Goal: Contribute content

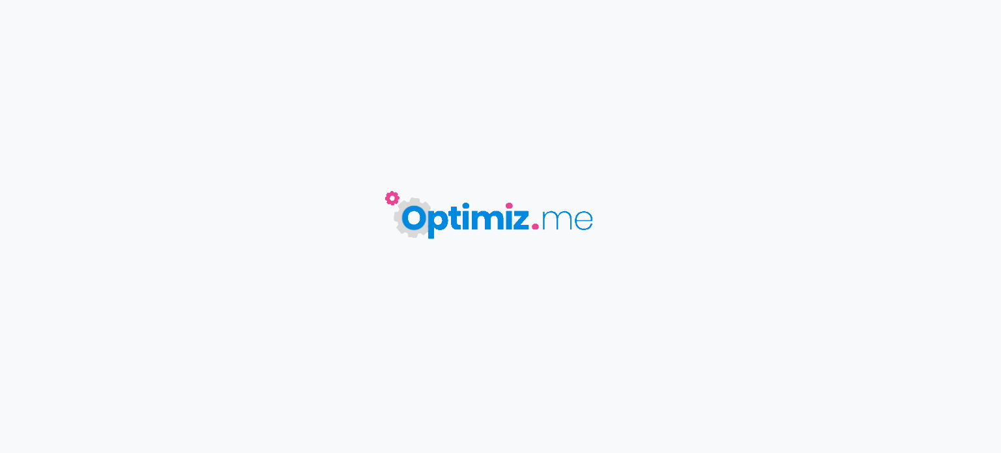
type input "Gestion de la confidentialité des données dans un environnement de données mass…"
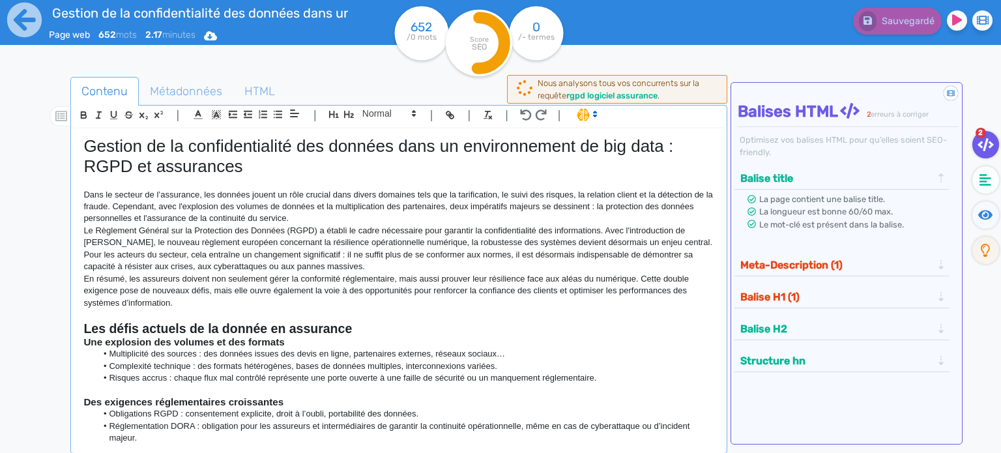
click at [372, 288] on p "En résumé, les assureurs doivent non seulement gérer la conformité réglementair…" at bounding box center [398, 291] width 631 height 36
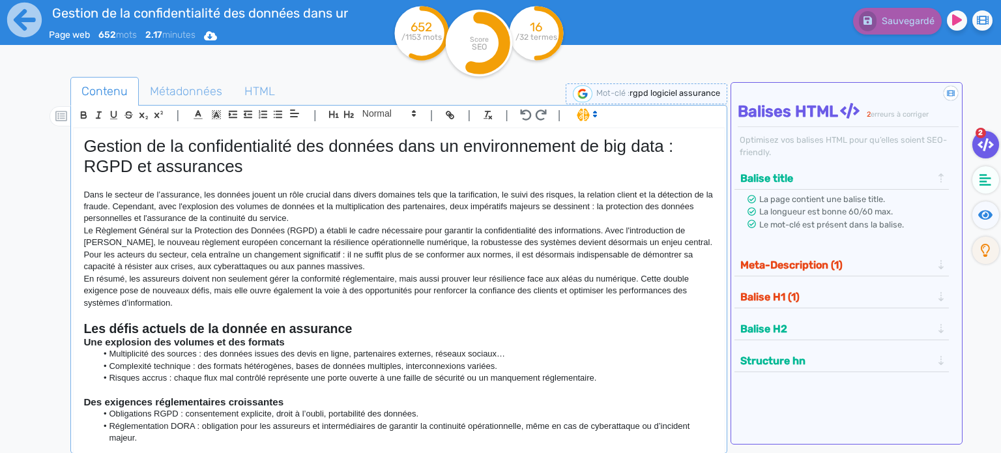
scroll to position [65, 0]
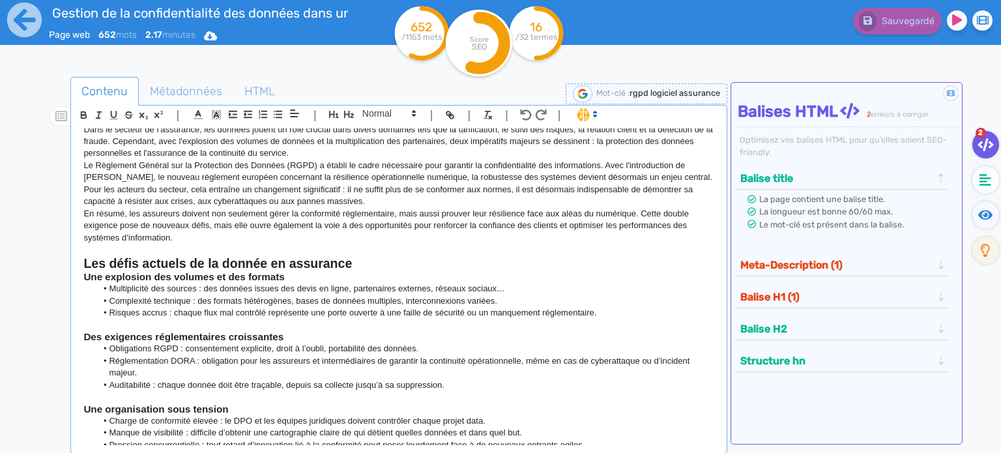
click at [521, 191] on p "Le Règlement Général sur la Protection des Données (RGPD) a établi le cadre néc…" at bounding box center [398, 184] width 631 height 48
click at [370, 234] on p "En résumé, les assureurs doivent non seulement gérer la conformité réglementair…" at bounding box center [398, 226] width 631 height 36
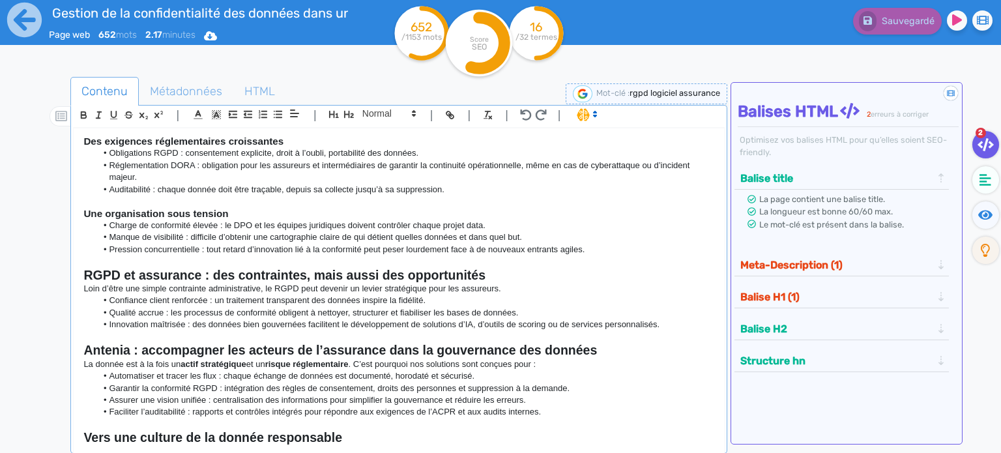
scroll to position [317, 0]
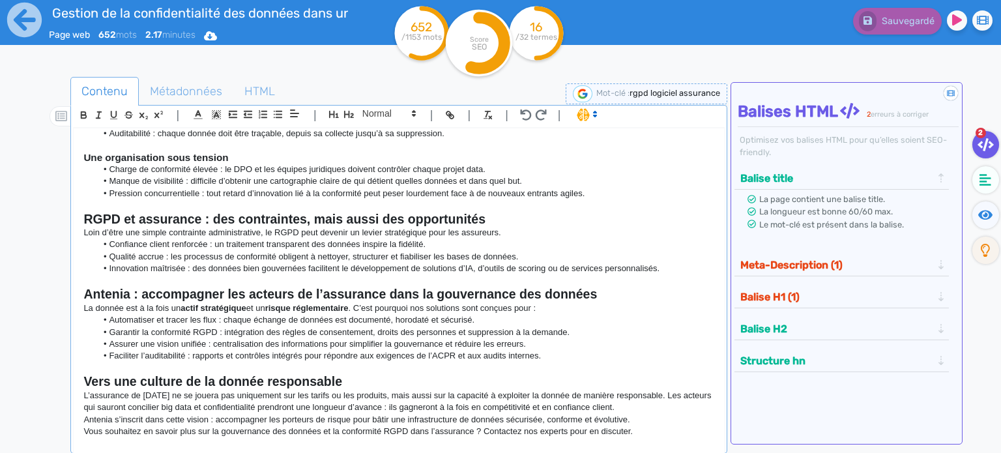
click at [206, 334] on li "Garantir la conformité RGPD : intégration des règles de consentement, droits de…" at bounding box center [405, 333] width 618 height 12
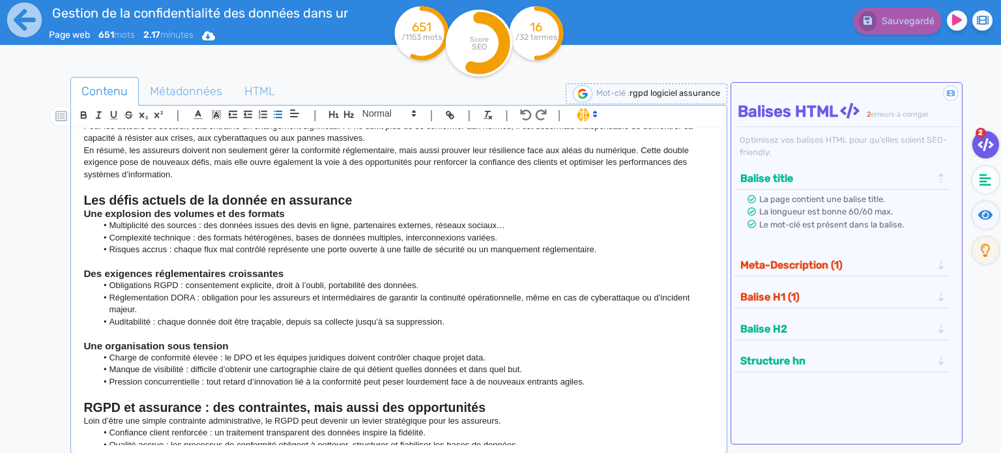
scroll to position [65, 0]
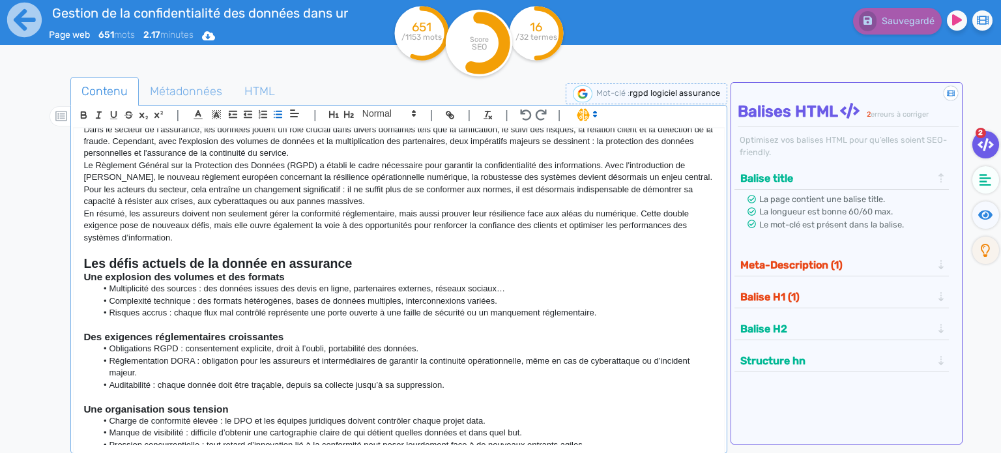
drag, startPoint x: 608, startPoint y: 314, endPoint x: 78, endPoint y: 261, distance: 532.6
click at [78, 261] on div "Gestion de la confidentialité des données dans un environnement de big data : R…" at bounding box center [399, 286] width 651 height 317
click at [578, 116] on span at bounding box center [586, 114] width 31 height 13
click at [593, 161] on span at bounding box center [600, 162] width 47 height 20
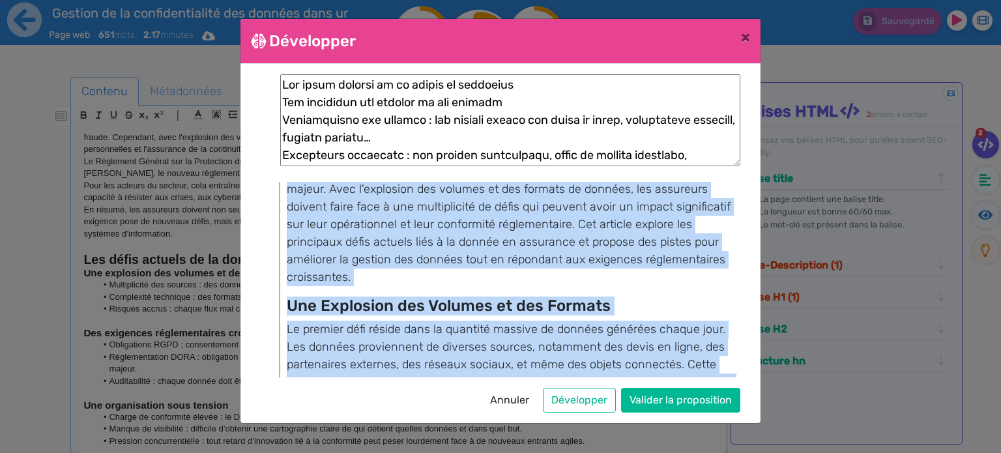
scroll to position [55, 0]
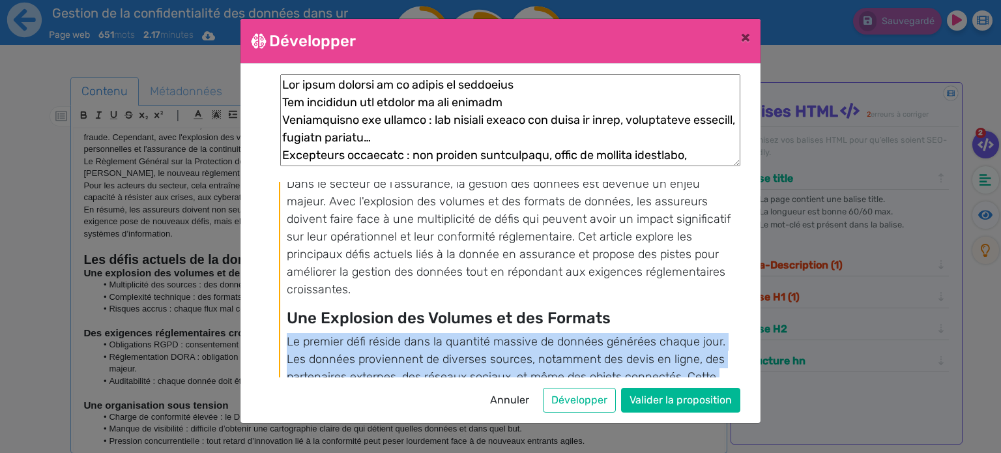
drag, startPoint x: 331, startPoint y: 288, endPoint x: 286, endPoint y: 340, distance: 68.4
copy div "Le premier défi réside dans la quantité massive de données générées chaque jour…"
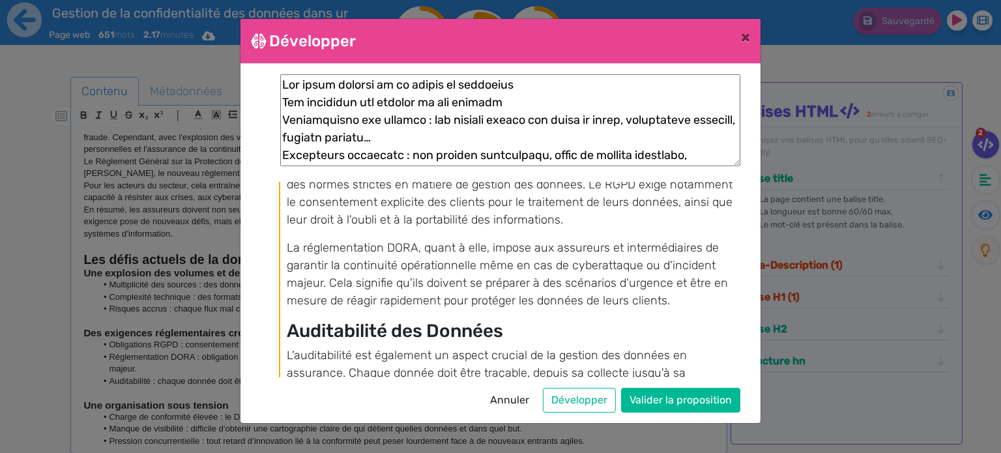
scroll to position [642, 0]
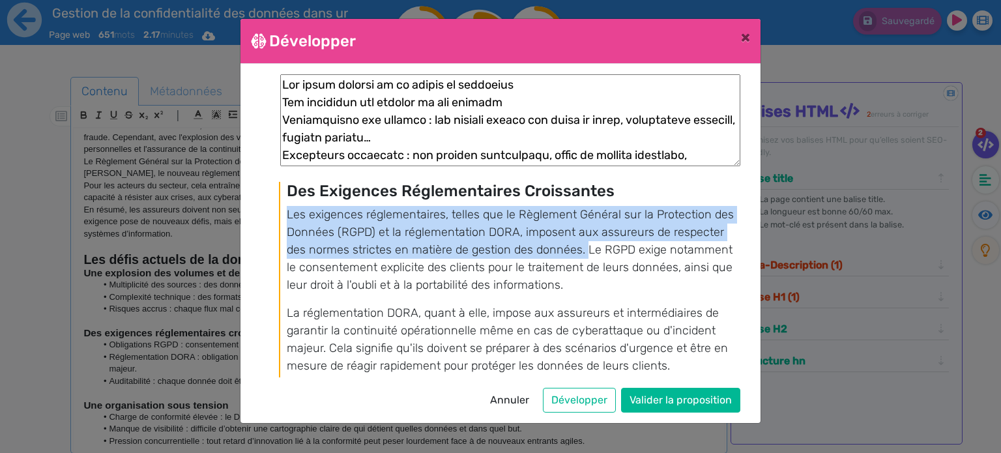
drag, startPoint x: 285, startPoint y: 214, endPoint x: 584, endPoint y: 251, distance: 300.8
click at [584, 251] on div "Les Défis Actuels de la Donnée en Assurance : Vers une Gestion Efficace Dans le…" at bounding box center [509, 209] width 460 height 1339
copy p "Les exigences réglementaires, telles que le Règlement Général sur la Protection…"
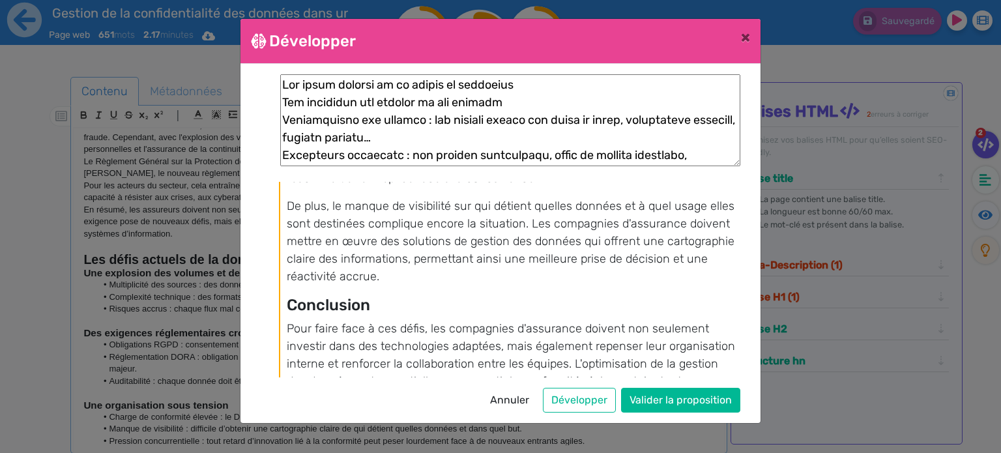
scroll to position [1012, 0]
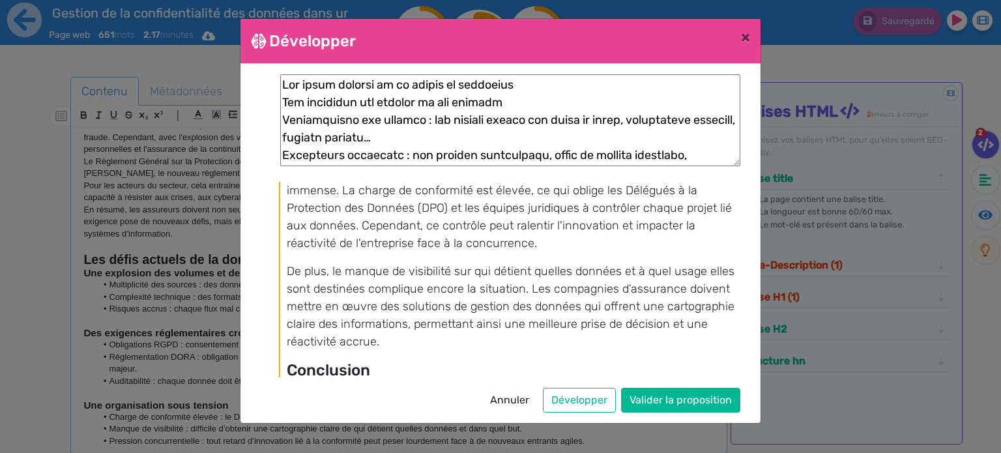
click at [527, 287] on p "De plus, le manque de visibilité sur qui détient quelles données et à quel usag…" at bounding box center [513, 307] width 452 height 88
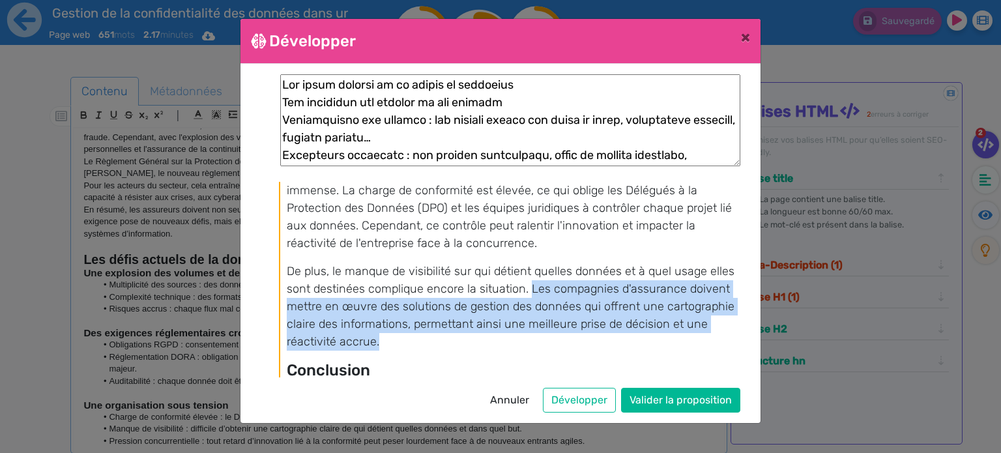
drag, startPoint x: 529, startPoint y: 288, endPoint x: 548, endPoint y: 338, distance: 53.9
click at [548, 338] on p "De plus, le manque de visibilité sur qui détient quelles données et à quel usag…" at bounding box center [513, 307] width 452 height 88
copy p "Les compagnies d'assurance doivent mettre en œuvre des solutions de gestion des…"
click at [746, 41] on span "×" at bounding box center [745, 37] width 9 height 18
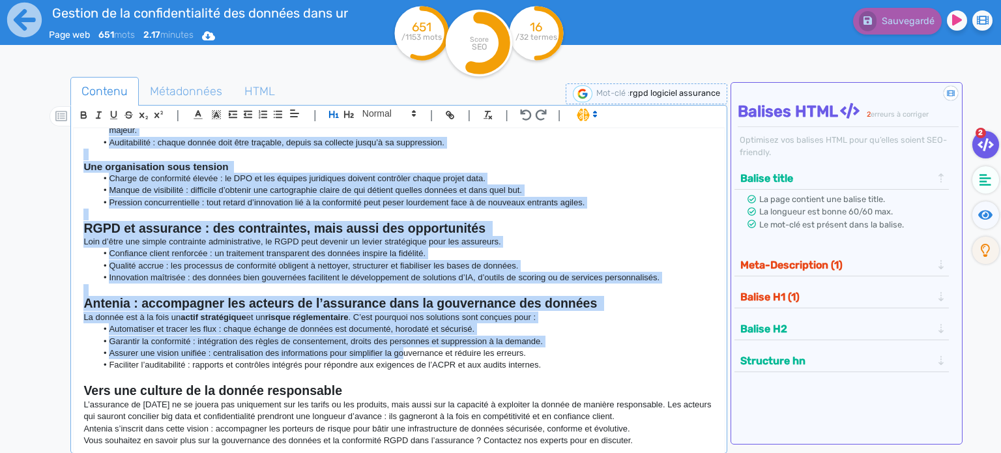
scroll to position [317, 0]
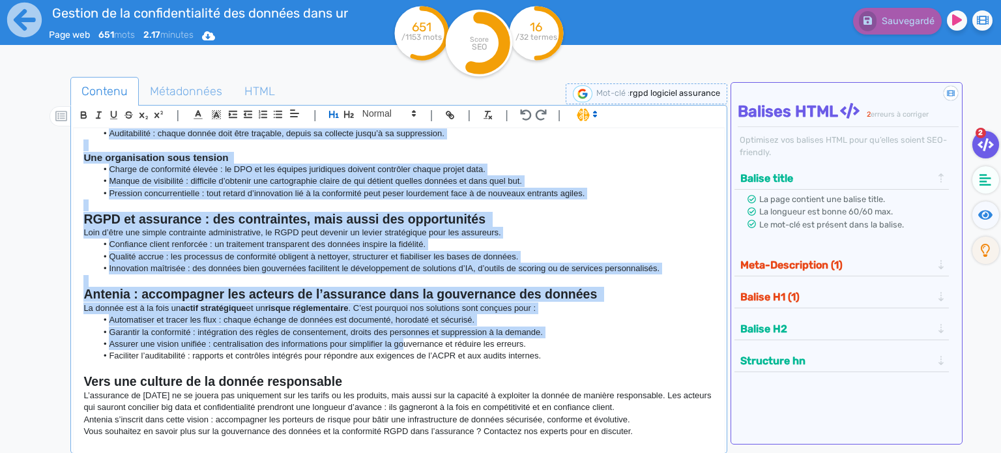
drag, startPoint x: 83, startPoint y: 142, endPoint x: 674, endPoint y: 446, distance: 665.0
click at [674, 446] on div "Gestion de la confidentialité des données dans un environnement de big data : R…" at bounding box center [399, 298] width 652 height 340
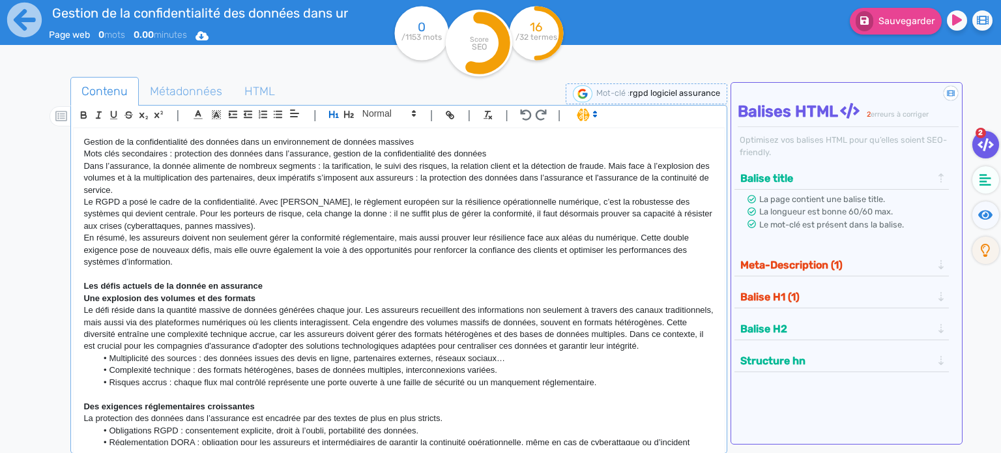
scroll to position [375, 0]
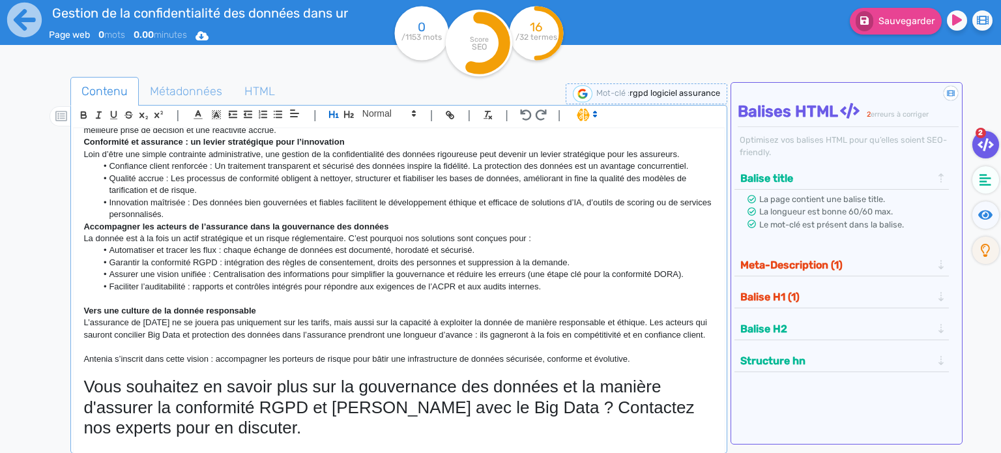
click at [321, 415] on h1 "Vous souhaitez en savoir plus sur la gouvernance des données et la manière d'as…" at bounding box center [398, 407] width 631 height 61
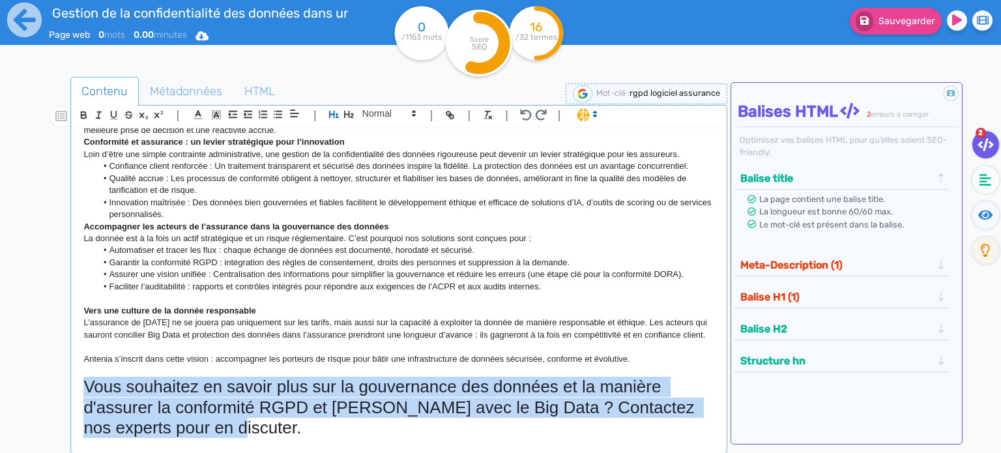
click at [321, 415] on h1 "Vous souhaitez en savoir plus sur la gouvernance des données et la manière d'as…" at bounding box center [398, 407] width 631 height 61
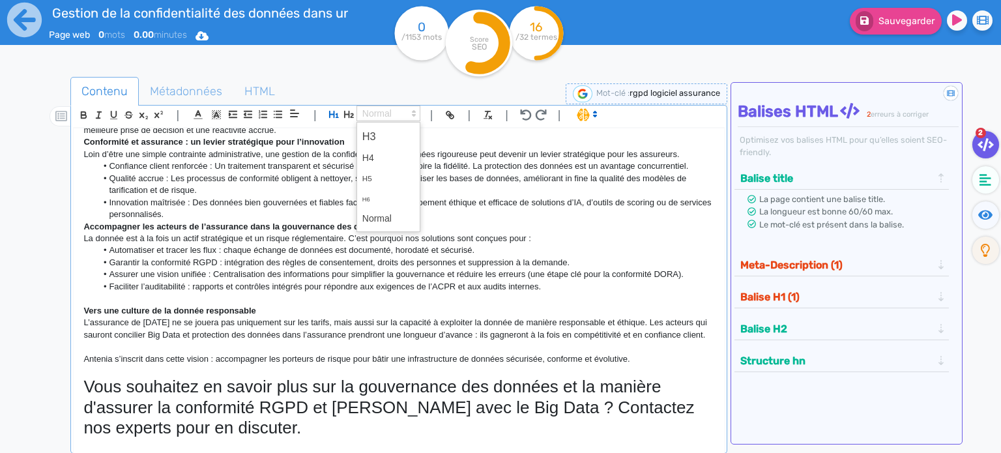
click at [370, 112] on span at bounding box center [389, 114] width 64 height 16
click at [377, 211] on span at bounding box center [388, 219] width 52 height 20
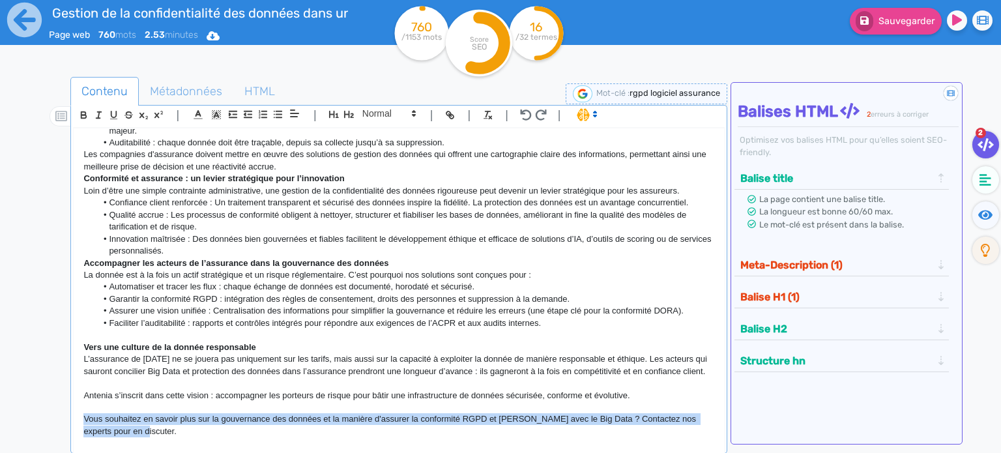
scroll to position [347, 0]
click at [135, 413] on p "Vous souhaitez en savoir plus sur la gouvernance des données et la manière d'as…" at bounding box center [398, 425] width 631 height 24
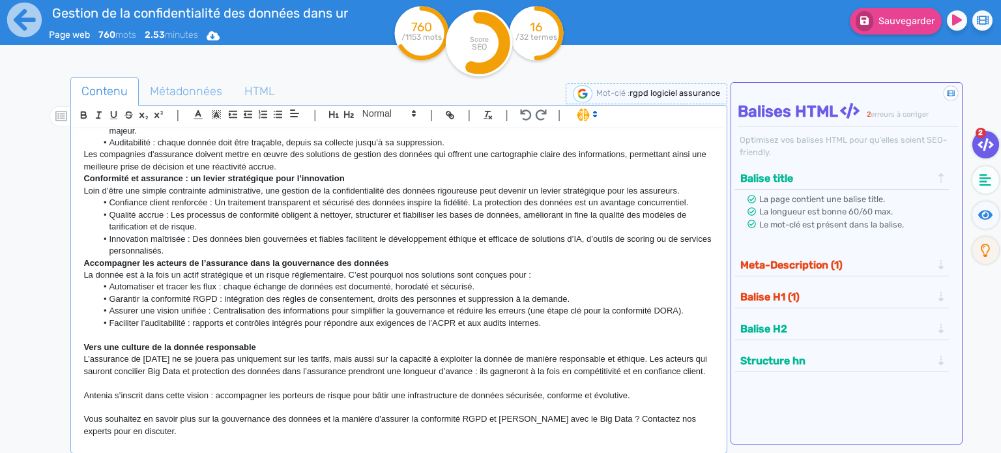
click at [134, 406] on p at bounding box center [398, 408] width 631 height 12
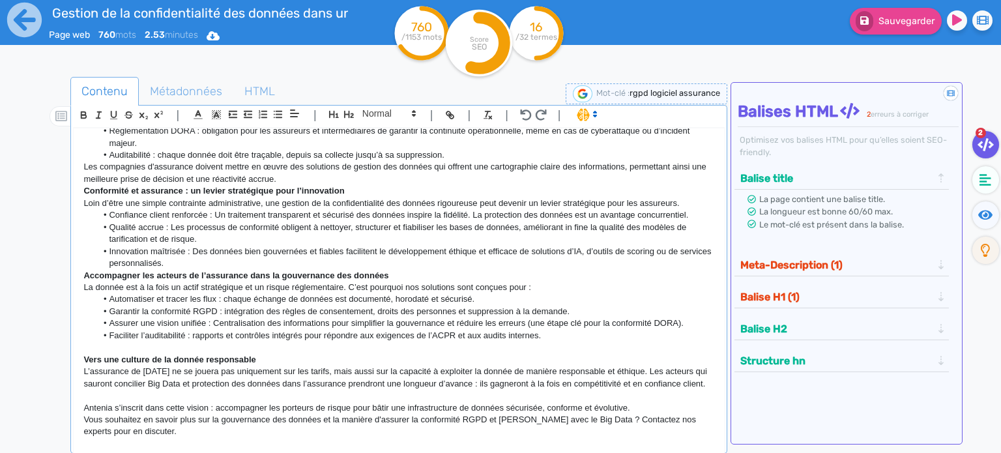
click at [127, 392] on p at bounding box center [398, 396] width 631 height 12
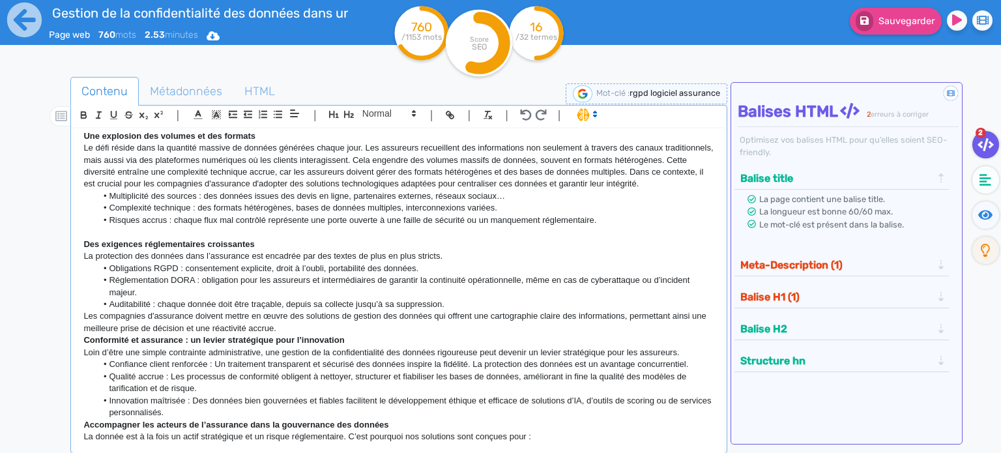
scroll to position [0, 0]
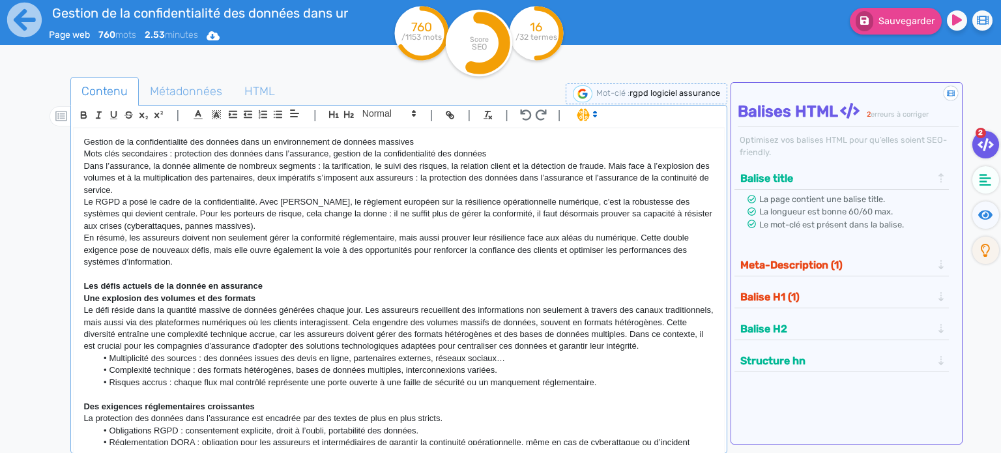
click at [184, 144] on p "Gestion de la confidentialité des données dans un environnement de données mass…" at bounding box center [398, 142] width 631 height 12
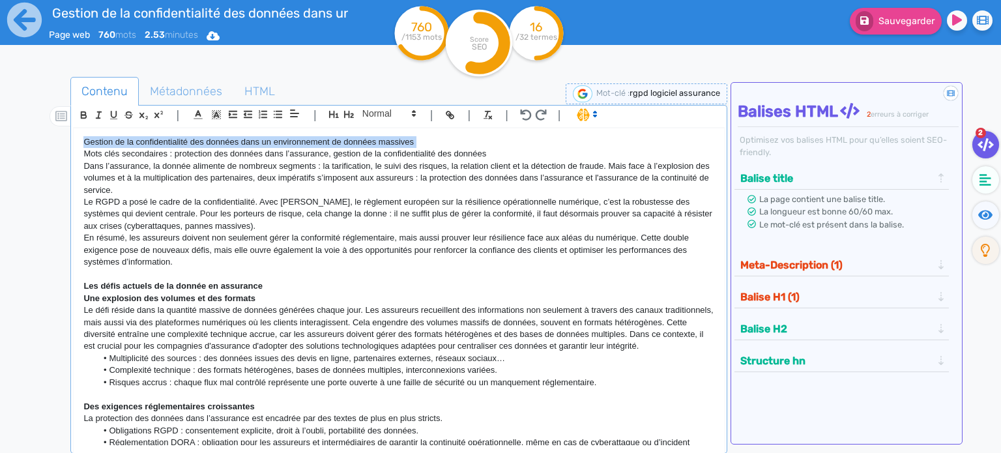
click at [184, 144] on p "Gestion de la confidentialité des données dans un environnement de données mass…" at bounding box center [398, 142] width 631 height 12
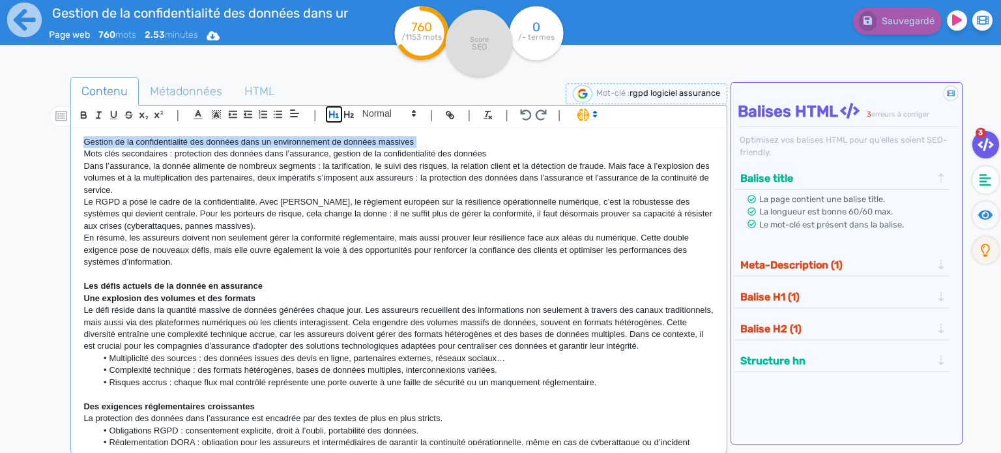
click at [335, 115] on icon "button" at bounding box center [334, 114] width 11 height 11
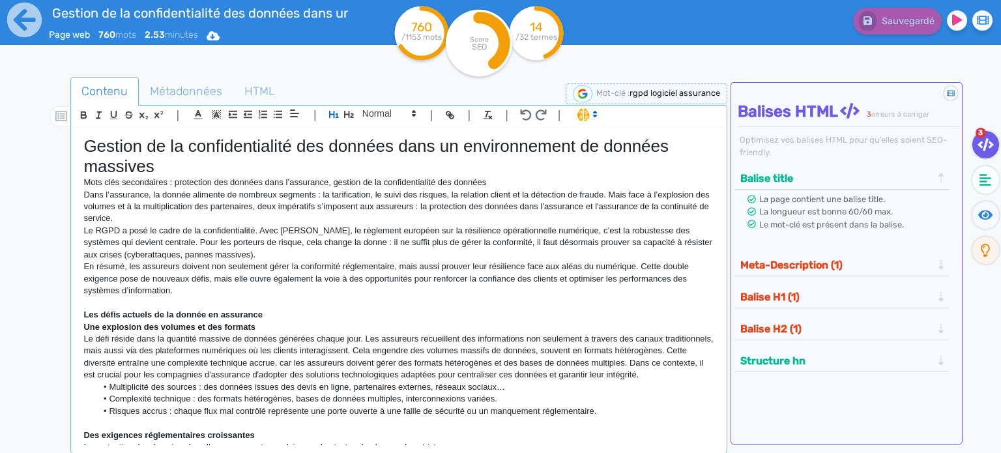
click at [295, 181] on p "Mots clés secondaires : protection des données dans l’assurance, gestion de la …" at bounding box center [398, 183] width 631 height 12
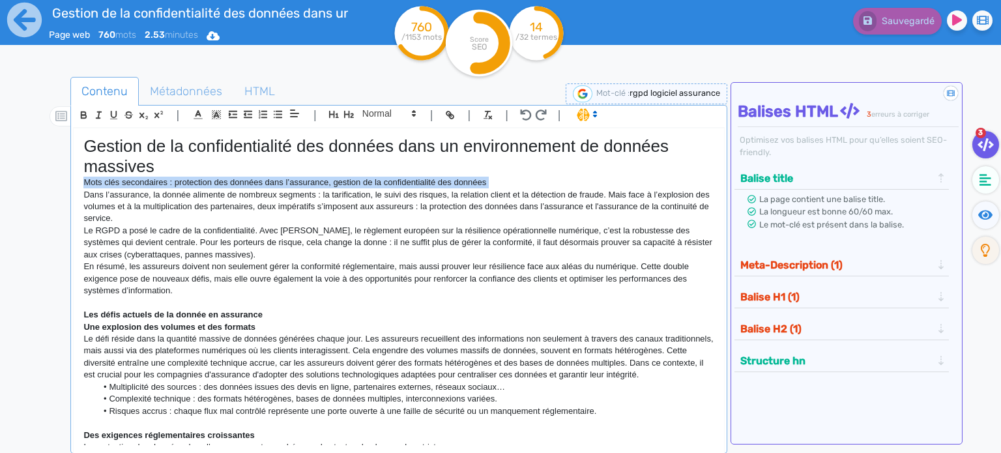
click at [295, 181] on p "Mots clés secondaires : protection des données dans l’assurance, gestion de la …" at bounding box center [398, 183] width 631 height 12
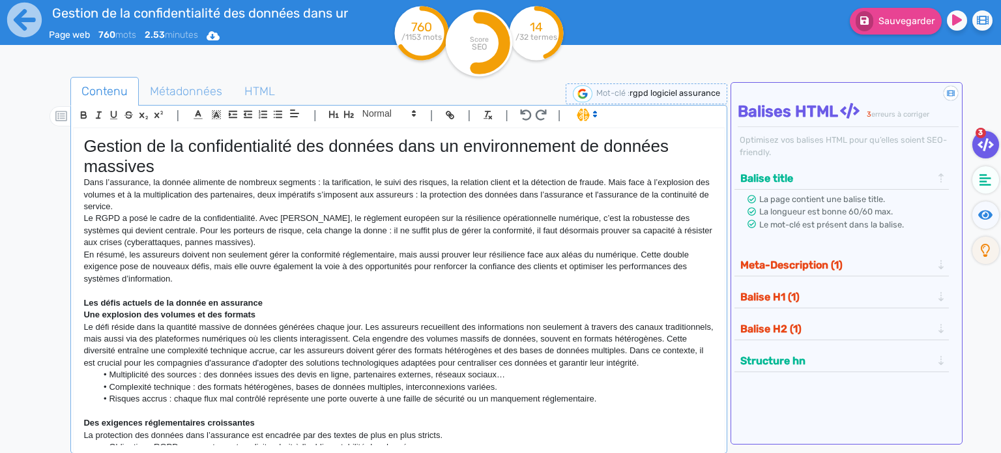
click at [208, 298] on strong "Les défis actuels de la donnée en assurance" at bounding box center [172, 303] width 179 height 10
click at [351, 117] on icon "button" at bounding box center [349, 114] width 10 height 7
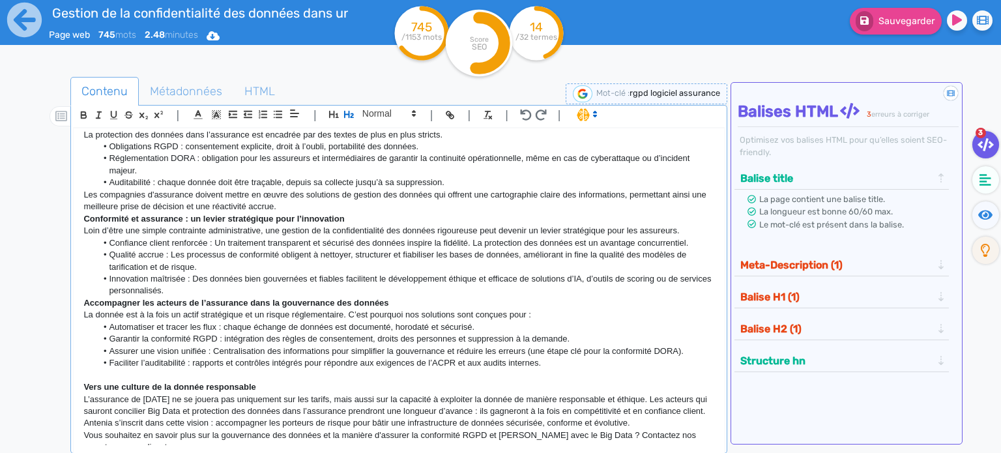
scroll to position [326, 0]
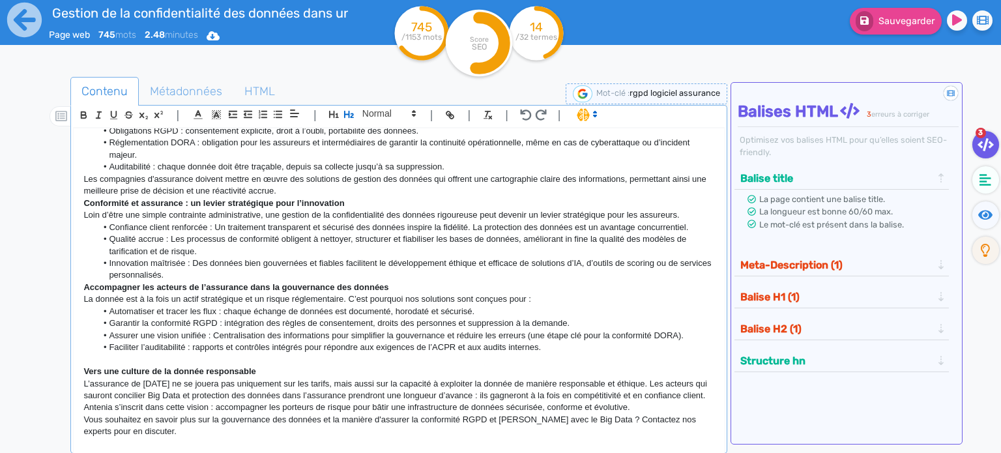
click at [226, 287] on strong "Accompagner les acteurs de l’assurance dans la gouvernance des données" at bounding box center [235, 287] width 305 height 10
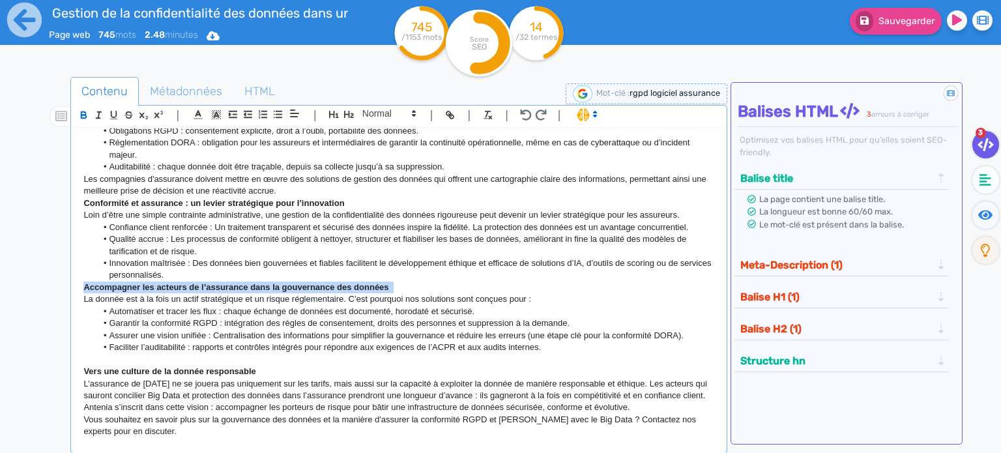
click at [226, 287] on strong "Accompagner les acteurs de l’assurance dans la gouvernance des données" at bounding box center [235, 287] width 305 height 10
click at [349, 111] on icon "button" at bounding box center [349, 114] width 11 height 11
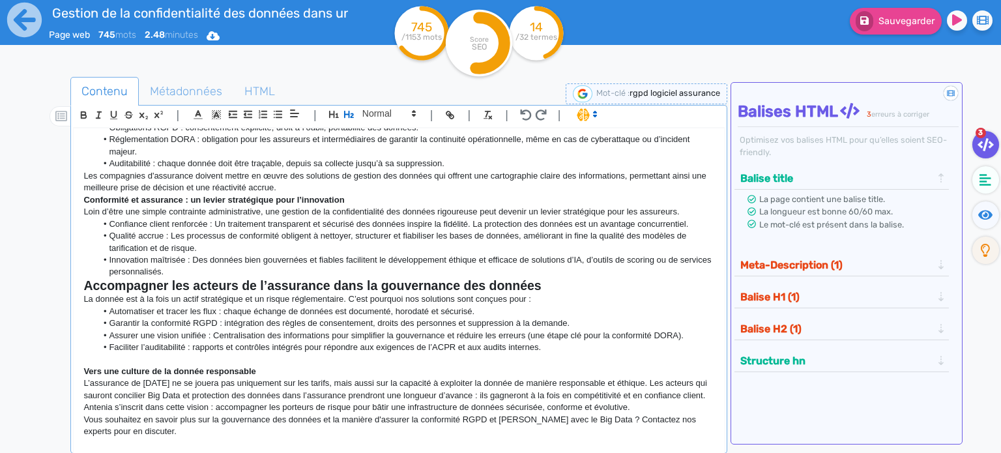
click at [326, 194] on p "Les compagnies d'assurance doivent mettre en œuvre des solutions de gestion des…" at bounding box center [398, 182] width 631 height 24
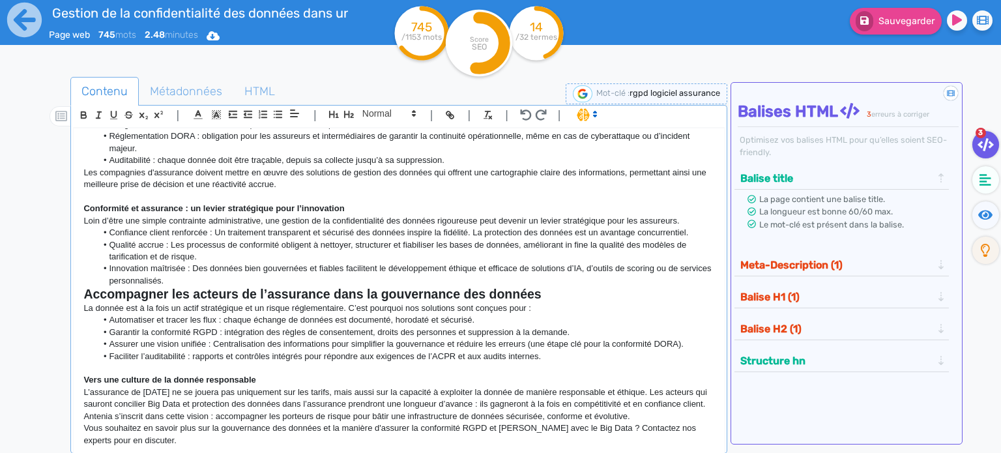
click at [284, 213] on strong "Conformité et assurance : un levier stratégique pour l’innovation" at bounding box center [213, 208] width 261 height 10
click at [350, 117] on icon "button" at bounding box center [349, 114] width 10 height 7
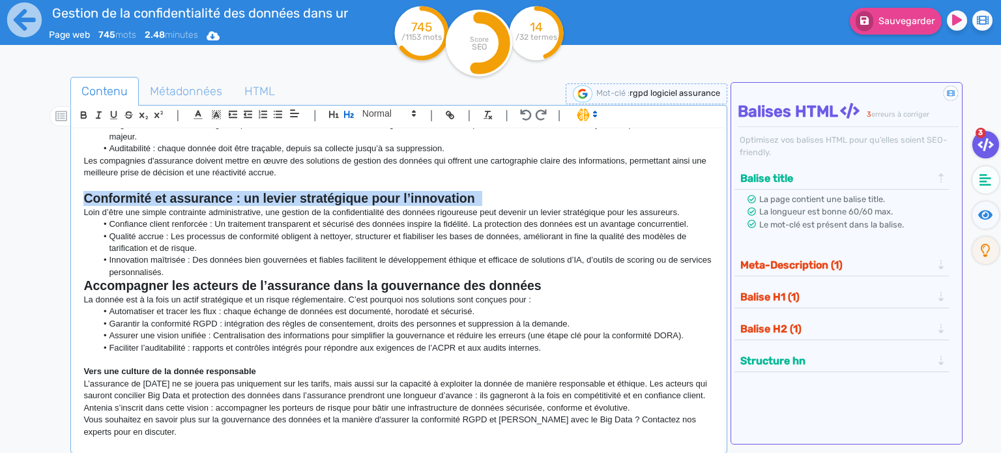
scroll to position [362, 0]
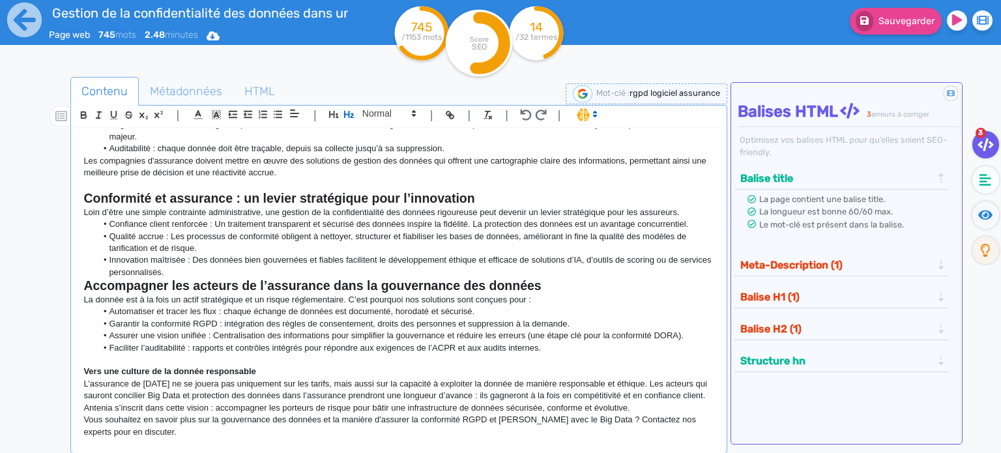
click at [200, 366] on strong "Vers une culture de la donnée responsable" at bounding box center [169, 371] width 172 height 10
click at [349, 114] on icon "button" at bounding box center [349, 114] width 11 height 11
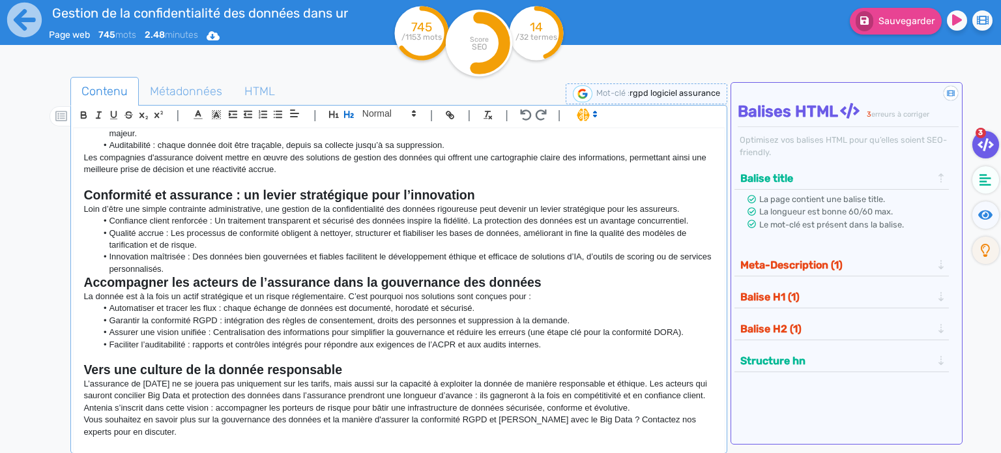
click at [342, 262] on li "Innovation maîtrisée : Des données bien gouvernées et fiables facilitent le dév…" at bounding box center [405, 263] width 618 height 24
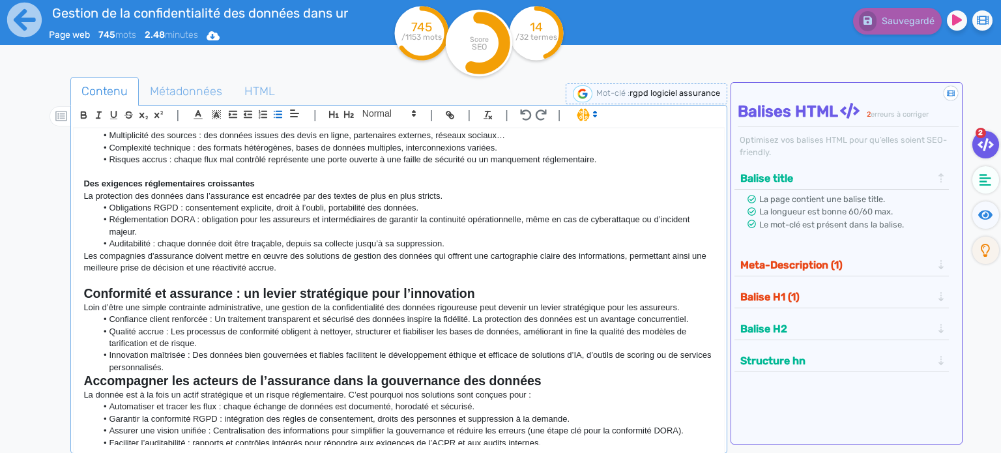
scroll to position [0, 0]
